Goal: Find specific page/section: Find specific page/section

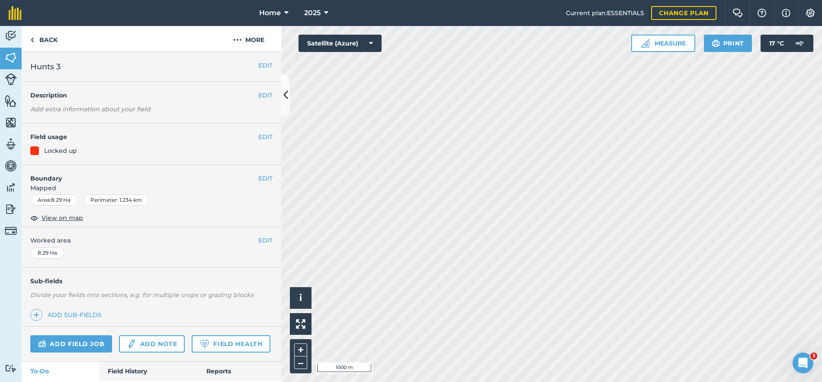
scroll to position [58, 0]
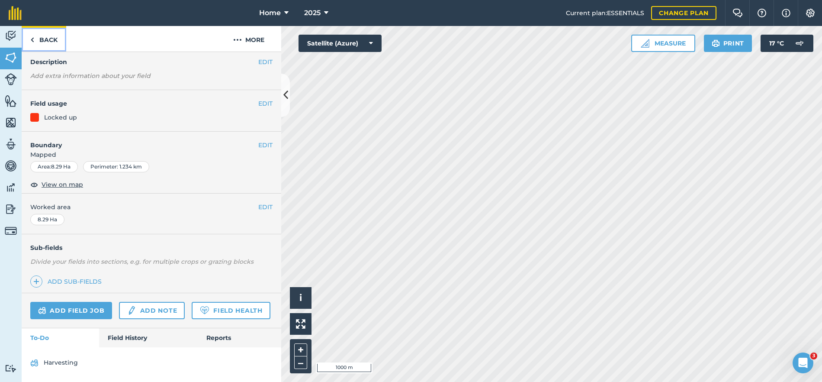
click at [47, 38] on link "Back" at bounding box center [44, 39] width 45 height 26
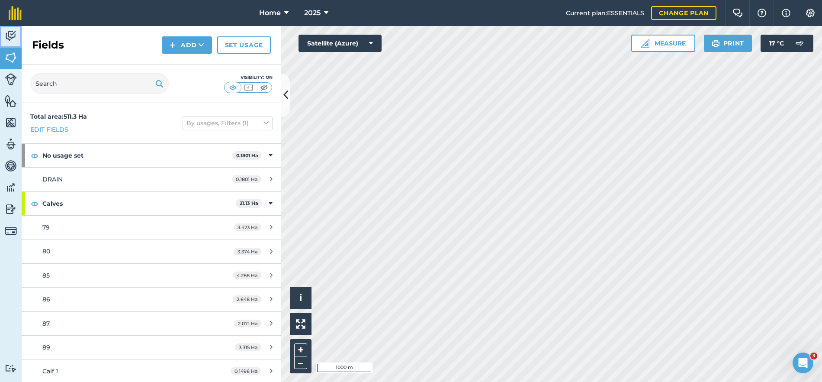
click at [8, 39] on img at bounding box center [11, 35] width 12 height 13
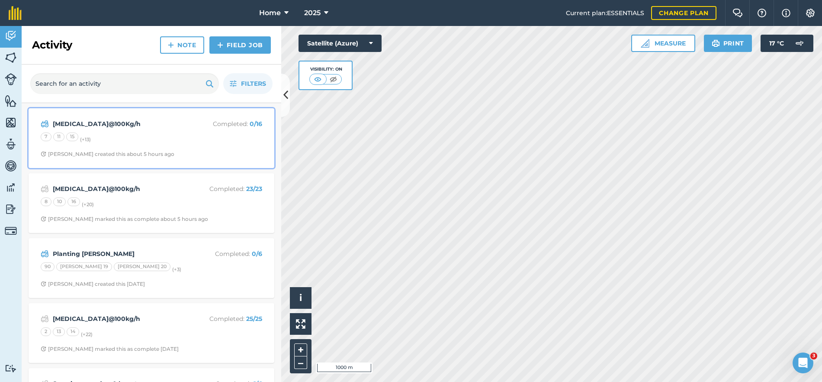
click at [138, 135] on div "7 11 15 (+ 13 )" at bounding box center [152, 137] width 222 height 11
